Goal: Task Accomplishment & Management: Complete application form

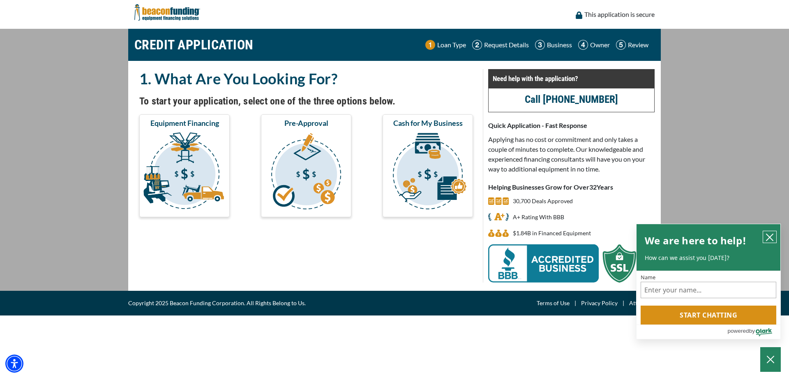
drag, startPoint x: 521, startPoint y: 113, endPoint x: 771, endPoint y: 236, distance: 278.2
click at [771, 236] on icon "close chatbox" at bounding box center [770, 237] width 7 height 7
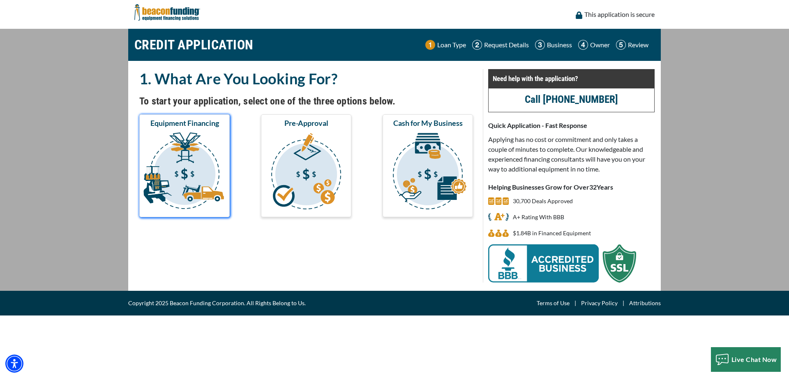
click at [193, 158] on img "submit" at bounding box center [184, 172] width 87 height 82
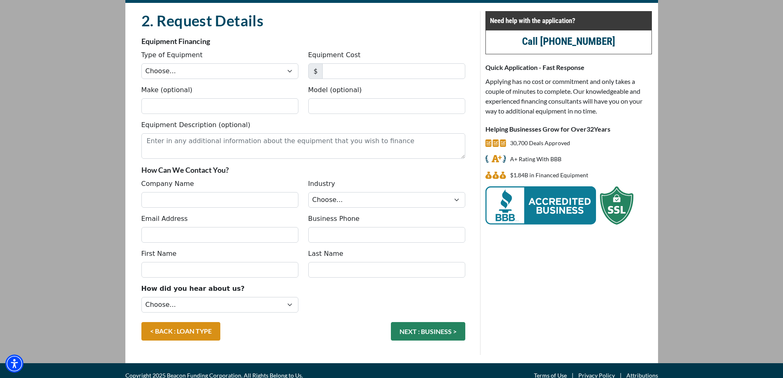
scroll to position [68, 0]
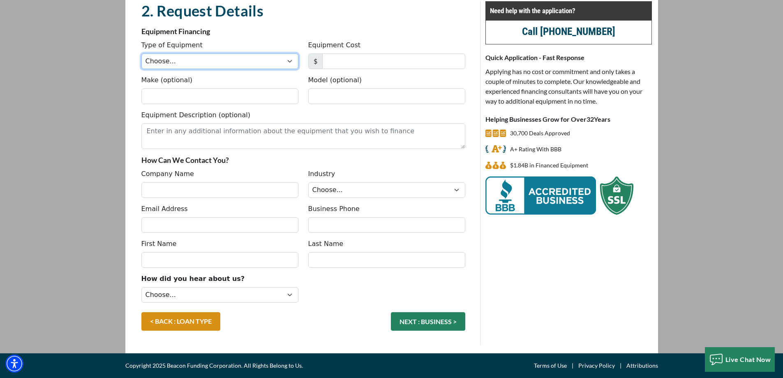
click at [200, 54] on select "Choose... Backhoe Boom/Bucket Truck Chipper Commercial Mower Crane DTG/DTF Prin…" at bounding box center [219, 61] width 157 height 16
select select "5"
click at [141, 53] on select "Choose... Backhoe Boom/Bucket Truck Chipper Commercial Mower Crane DTG/DTF Prin…" at bounding box center [219, 61] width 157 height 16
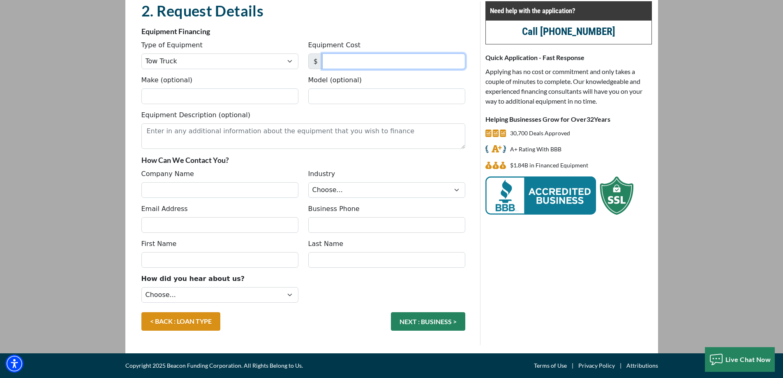
click at [392, 62] on input "Equipment Cost" at bounding box center [393, 61] width 143 height 16
type input "33,000"
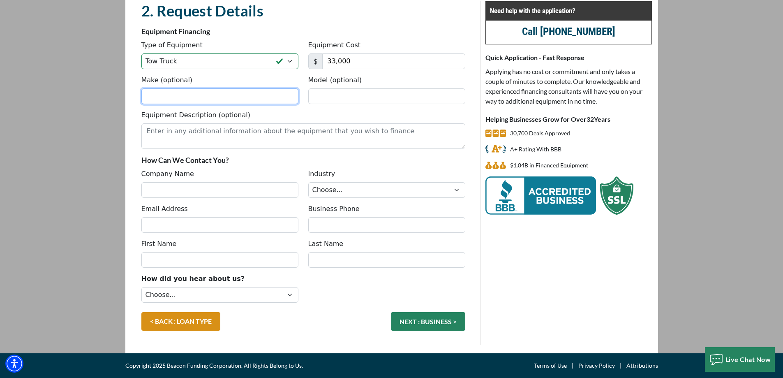
click at [183, 92] on input "Make (optional)" at bounding box center [219, 96] width 157 height 16
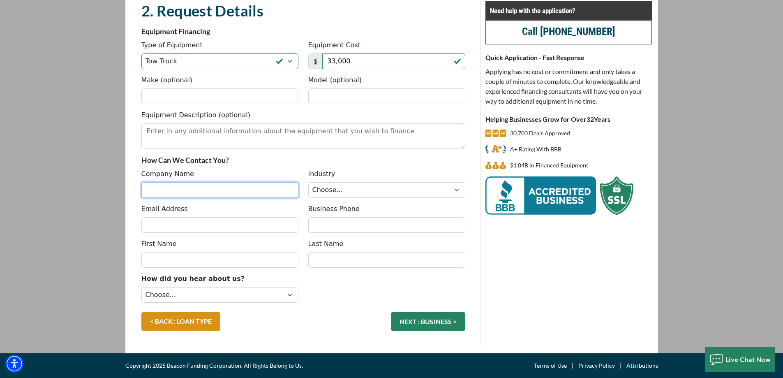
click at [254, 197] on input "Company Name" at bounding box center [219, 190] width 157 height 16
type input "056 Express Auto"
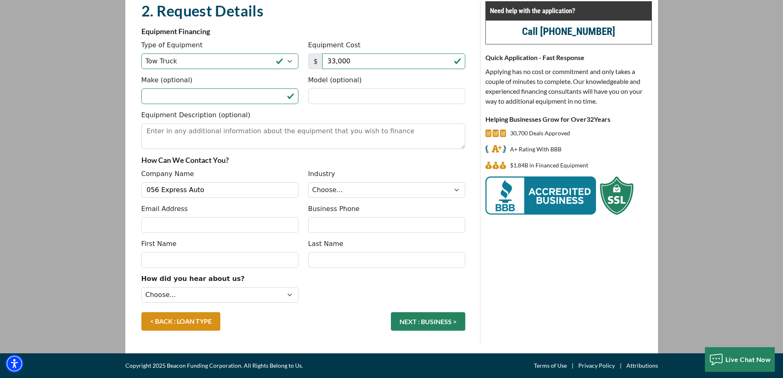
type input "expressauto056@gmail.com"
type input "5704971502"
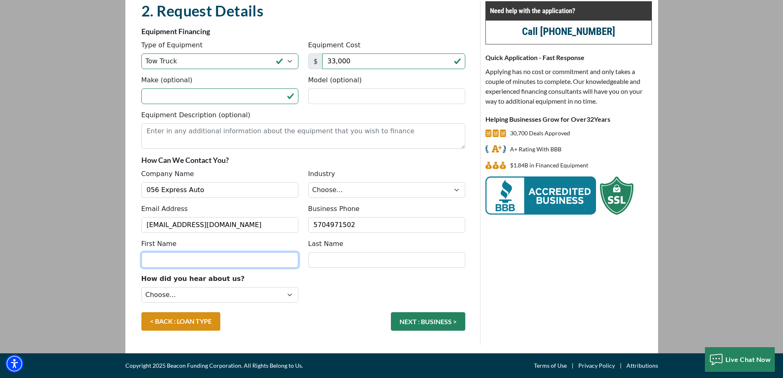
type input "Frederick"
type input "Sanchez"
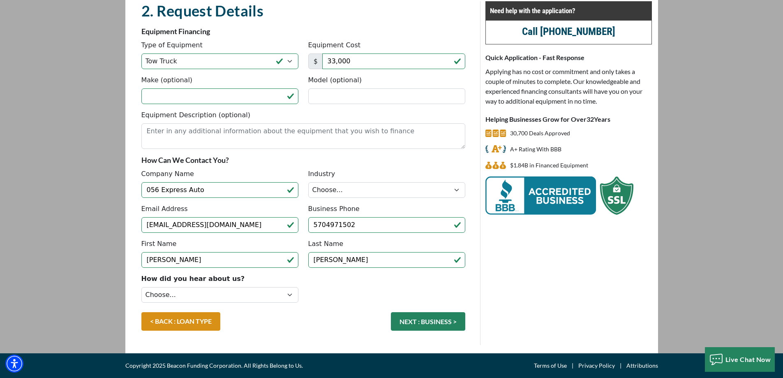
type input "(570) 497-1502"
click at [218, 295] on select "Choose... Internet Search Vendor Referral Word of Mouth Client Referral Email E…" at bounding box center [219, 295] width 157 height 16
select select "14"
click at [141, 287] on select "Choose... Internet Search Vendor Referral Word of Mouth Client Referral Email E…" at bounding box center [219, 295] width 157 height 16
click at [414, 319] on button "NEXT : BUSINESS >" at bounding box center [428, 321] width 74 height 19
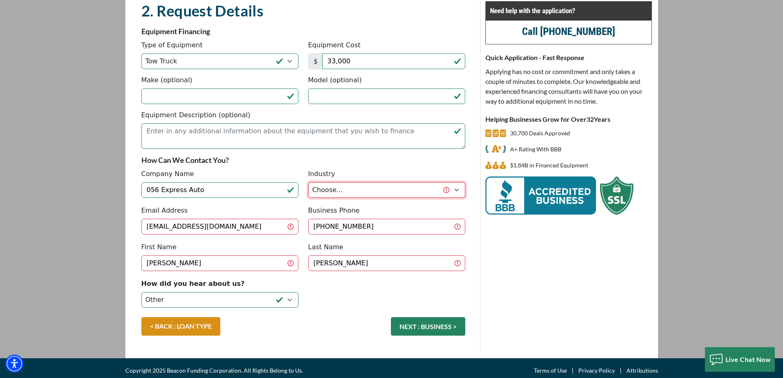
click at [382, 193] on select "Choose... Towing Landscape/Hardscape Decorated Apparel Septic Light Constructio…" at bounding box center [386, 190] width 157 height 16
select select "1"
click at [308, 182] on select "Choose... Towing Landscape/Hardscape Decorated Apparel Septic Light Constructio…" at bounding box center [386, 190] width 157 height 16
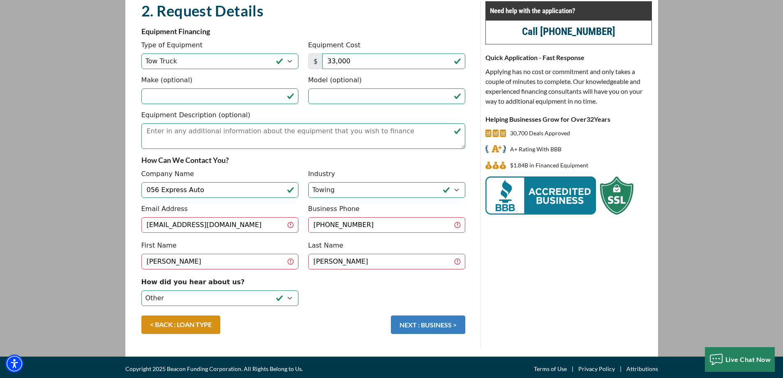
click at [423, 318] on button "NEXT : BUSINESS >" at bounding box center [428, 324] width 74 height 19
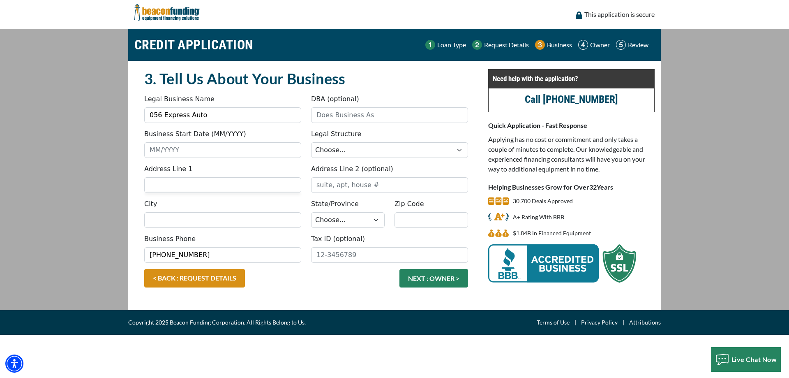
click at [416, 124] on div "Legal Business Name 056 Express Auto DBA (optional)" at bounding box center [306, 111] width 334 height 35
click at [415, 121] on input "DBA (optional)" at bounding box center [389, 115] width 157 height 16
click at [400, 269] on button "NEXT : OWNER >" at bounding box center [434, 278] width 69 height 19
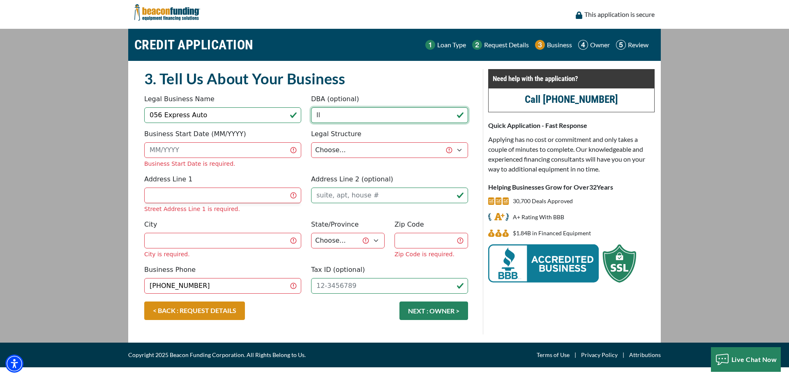
type input "l"
type input "LLC"
click at [283, 146] on input "Business Start Date (MM/YYYY)" at bounding box center [222, 150] width 157 height 16
type input "03/2022"
click at [347, 155] on select "Choose... Corporation LLC LLP Municipality Non-Profit Partnership Proprietorship" at bounding box center [389, 150] width 157 height 16
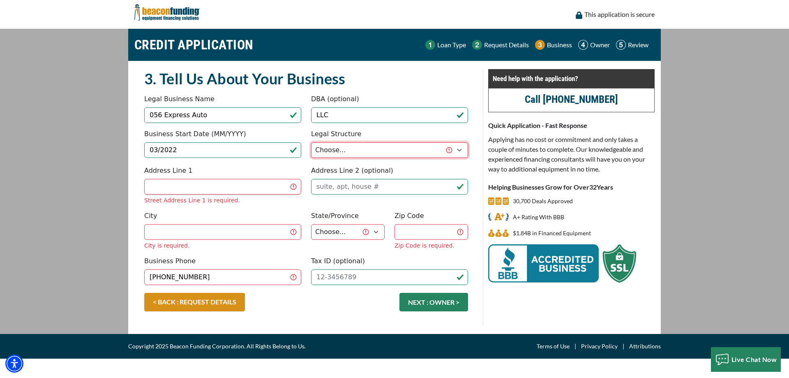
select select "2"
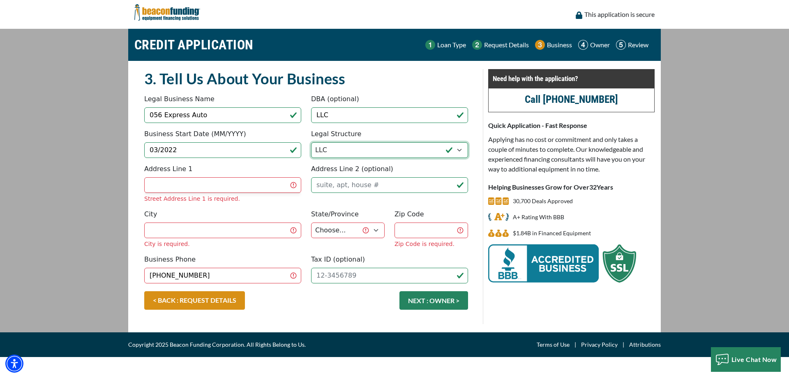
click at [311, 142] on select "Choose... Corporation LLC LLP Municipality Non-Profit Partnership Proprietorship" at bounding box center [389, 150] width 157 height 16
drag, startPoint x: 359, startPoint y: 118, endPoint x: 119, endPoint y: 113, distance: 240.2
click at [153, 115] on div "Legal Business Name 056 Express Auto DBA (optional) LLC" at bounding box center [306, 111] width 334 height 35
click at [243, 183] on input "Address Line 1" at bounding box center [222, 185] width 157 height 16
click at [241, 190] on input "Address Line 1" at bounding box center [222, 185] width 157 height 16
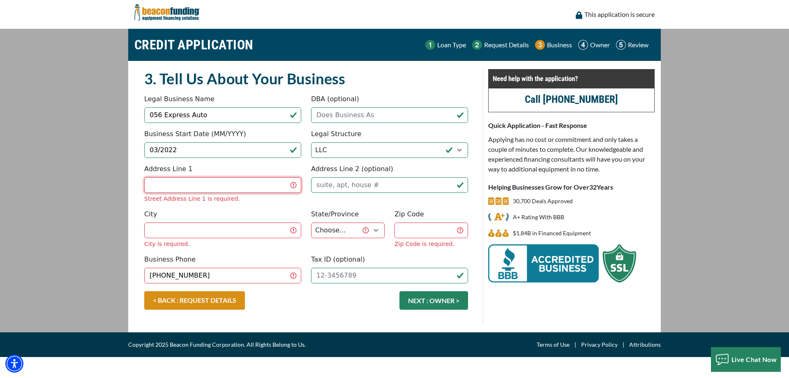
type input "76 S Woodward ct"
type input "056 Express Auto"
type input "Hazleton"
select select "40"
type input "18201"
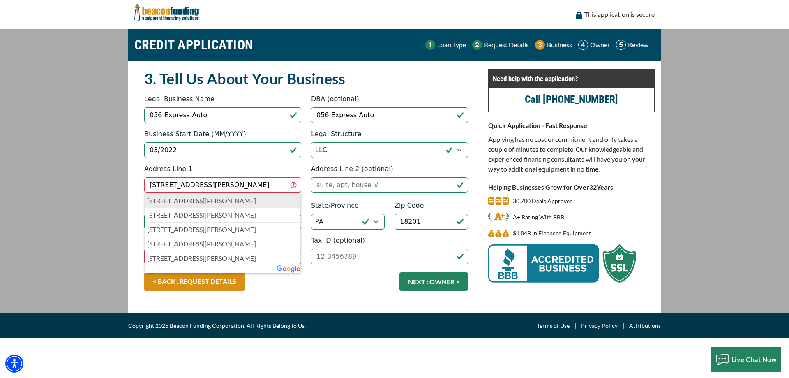
click at [253, 197] on p "76 S Woodward Ct, Hazleton, PA, USA" at bounding box center [222, 201] width 151 height 10
type input "76 South Woodward Court"
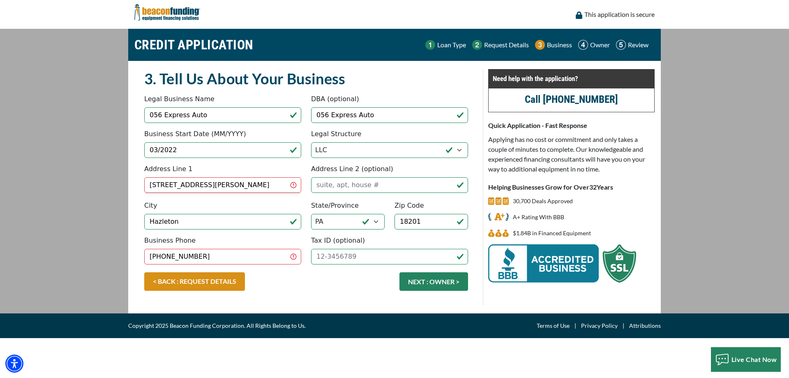
click at [301, 275] on div "< BACK : REQUEST DETAILS NEXT : OWNER >" at bounding box center [306, 285] width 334 height 27
click at [348, 257] on input "Tax ID (optional)" at bounding box center [389, 257] width 157 height 16
click at [86, 186] on main "CREDIT APPLICATION Loan Type Request Details Business Owner Review" at bounding box center [394, 171] width 789 height 285
click at [408, 249] on input "Tax ID (optional)" at bounding box center [389, 257] width 157 height 16
type input "88-1822729"
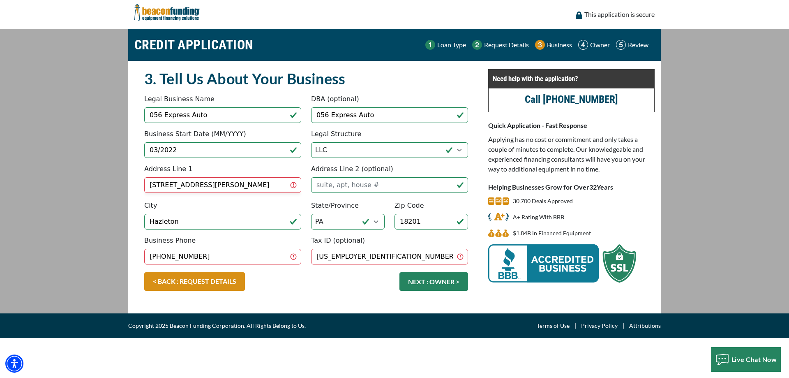
click at [320, 299] on div "< BACK : REQUEST DETAILS NEXT : OWNER >" at bounding box center [306, 288] width 334 height 33
click at [403, 280] on button "NEXT : OWNER >" at bounding box center [434, 281] width 69 height 19
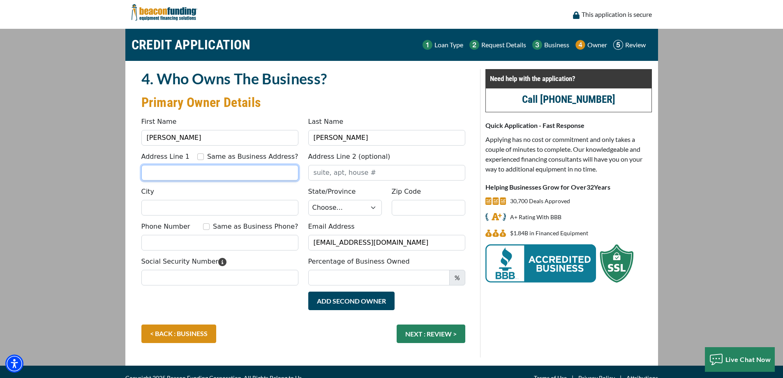
click at [211, 177] on input "Address Line 1" at bounding box center [219, 173] width 157 height 16
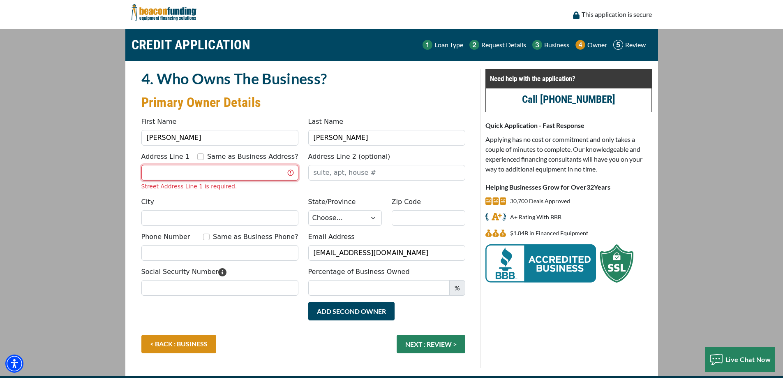
click at [179, 175] on input "Address Line 1" at bounding box center [219, 173] width 157 height 16
click at [204, 159] on input "Same as Business Address?" at bounding box center [200, 156] width 7 height 7
checkbox input "true"
type input "[STREET_ADDRESS][PERSON_NAME]"
type input "Hazleton"
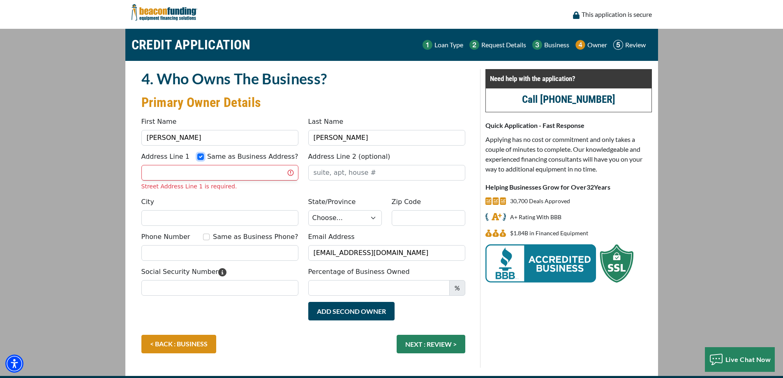
select select "40"
type input "18201"
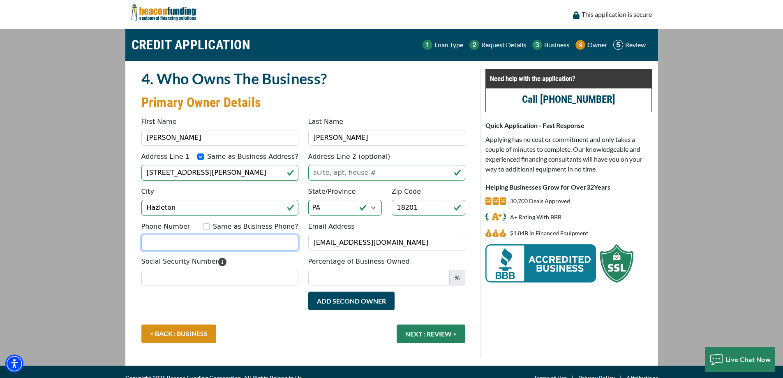
click at [171, 240] on input "Phone Number" at bounding box center [219, 243] width 157 height 16
type input "(310) 922-8546"
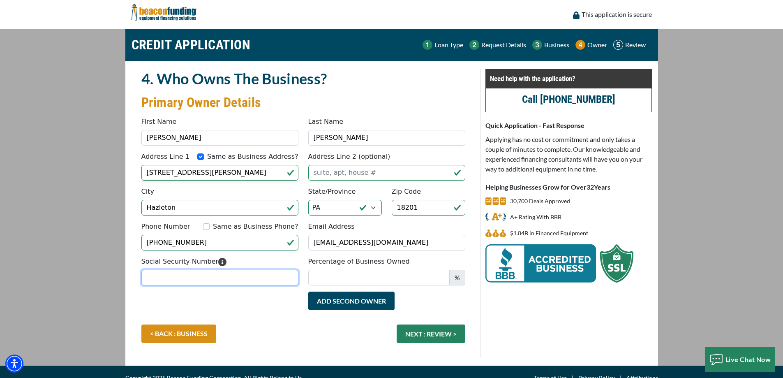
click at [167, 281] on input "Social Security Number" at bounding box center [219, 278] width 157 height 16
type input "336-13-1388"
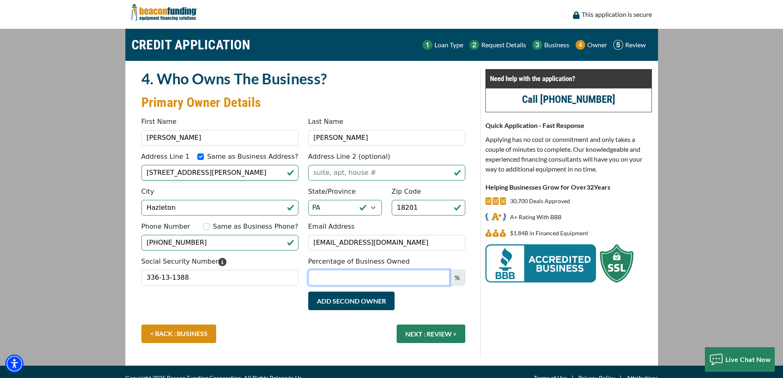
click at [368, 275] on input "Percentage of Business Owned" at bounding box center [378, 278] width 141 height 16
type input "100"
click at [224, 303] on div "Add Second Owner Remove Second Owner" at bounding box center [304, 308] width 334 height 33
click at [438, 347] on div "< BACK : BUSINESS NEXT : REVIEW >" at bounding box center [304, 337] width 334 height 27
click at [443, 337] on button "NEXT : REVIEW >" at bounding box center [431, 333] width 69 height 19
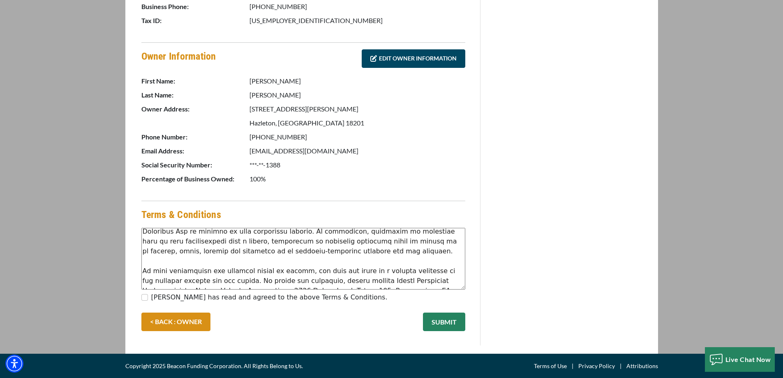
scroll to position [82, 0]
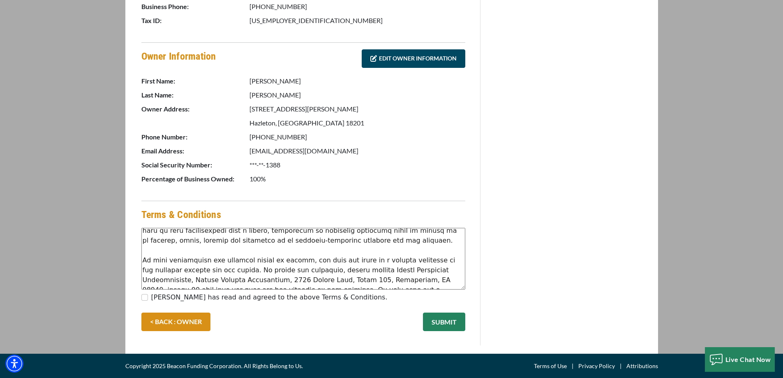
click at [278, 294] on label "[PERSON_NAME] has read and agreed to the above Terms & Conditions." at bounding box center [269, 297] width 236 height 10
click at [148, 294] on input "[PERSON_NAME] has read and agreed to the above Terms & Conditions." at bounding box center [144, 297] width 7 height 7
checkbox input "true"
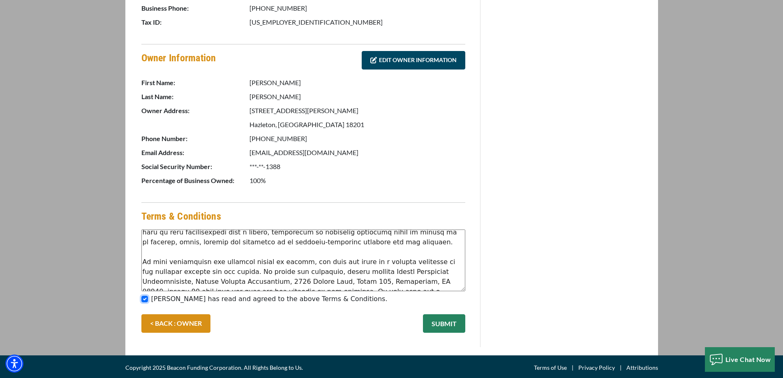
scroll to position [361, 0]
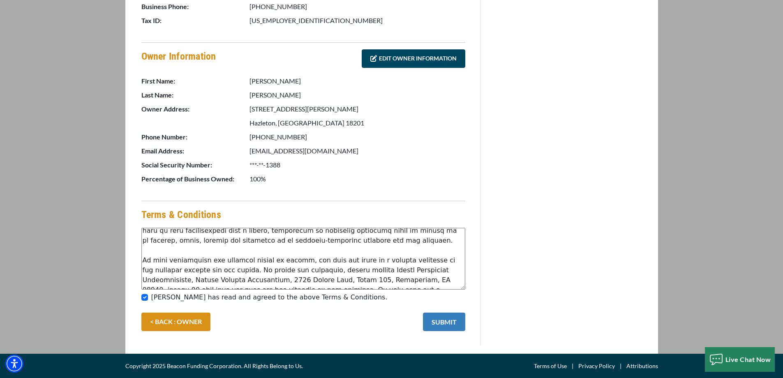
click at [435, 315] on button "SUBMIT" at bounding box center [444, 321] width 42 height 19
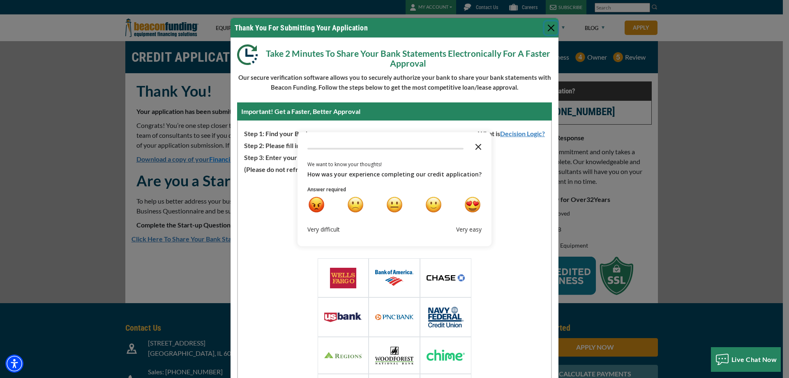
click at [478, 147] on icon "Close the survey" at bounding box center [478, 146] width 16 height 16
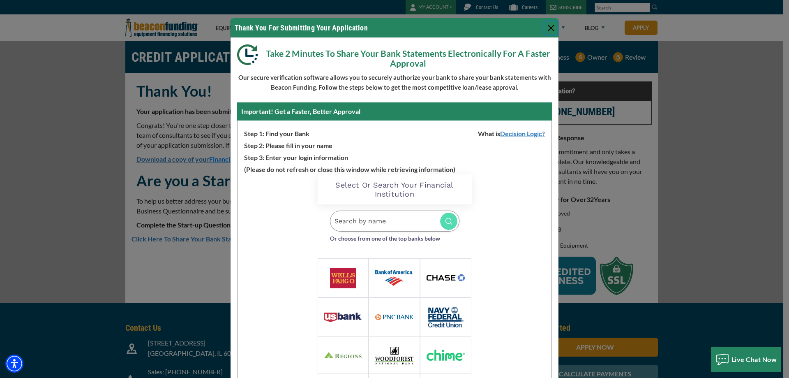
click at [552, 32] on button "Close" at bounding box center [551, 27] width 13 height 13
